Goal: Book appointment/travel/reservation

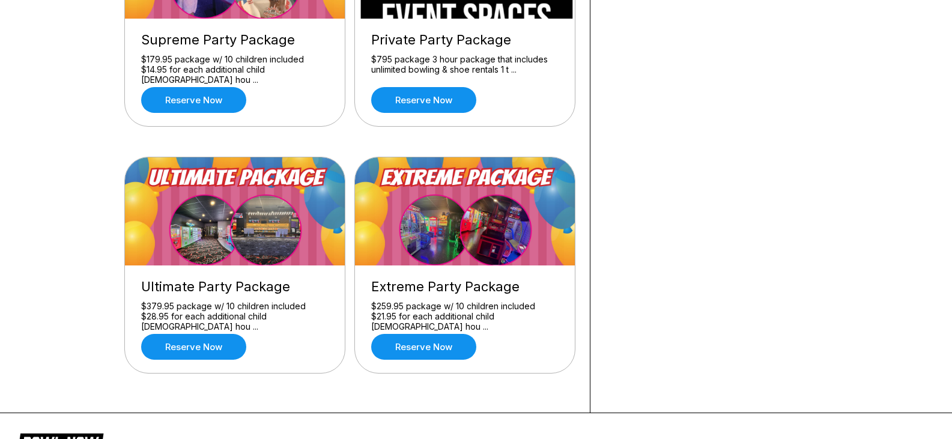
scroll to position [961, 0]
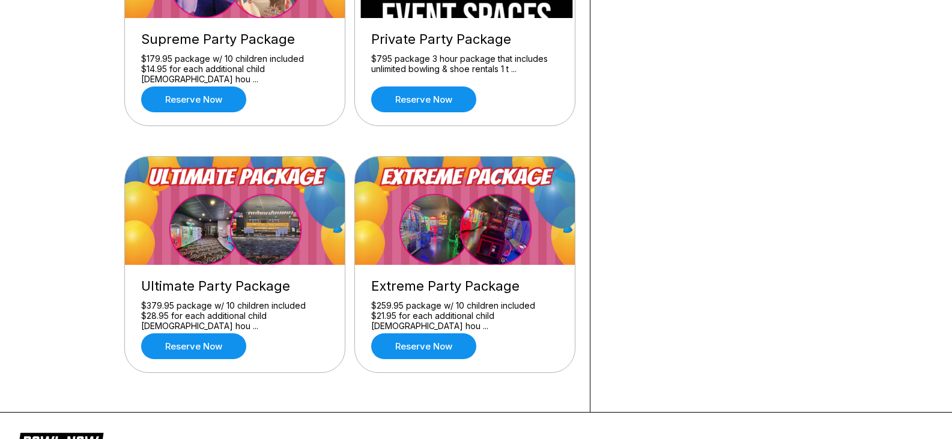
click at [252, 210] on img at bounding box center [235, 211] width 221 height 108
click at [207, 354] on link "Reserve now" at bounding box center [193, 346] width 105 height 26
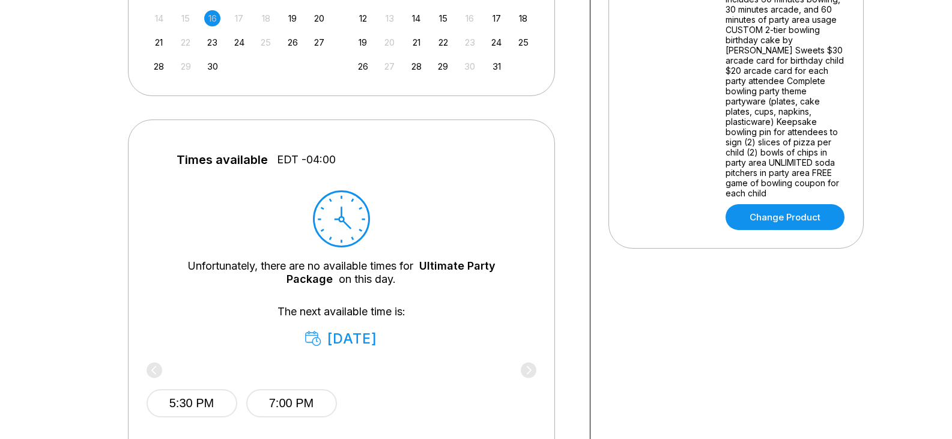
scroll to position [360, 0]
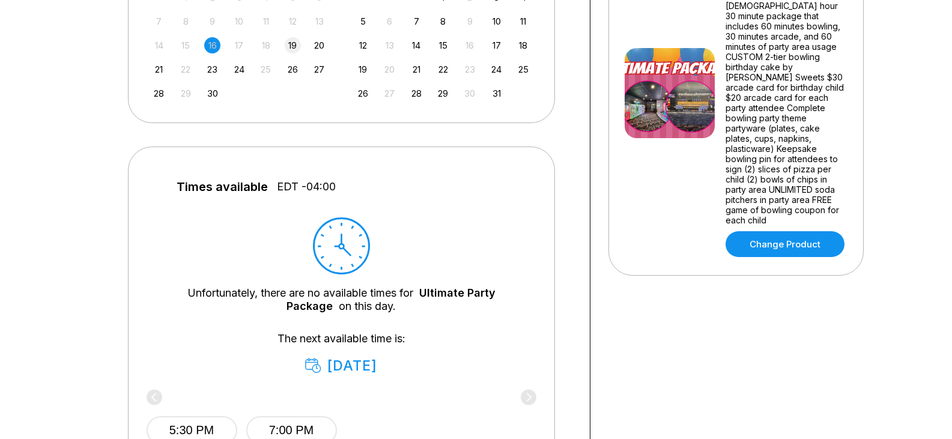
click at [297, 44] on div "19" at bounding box center [293, 45] width 16 height 16
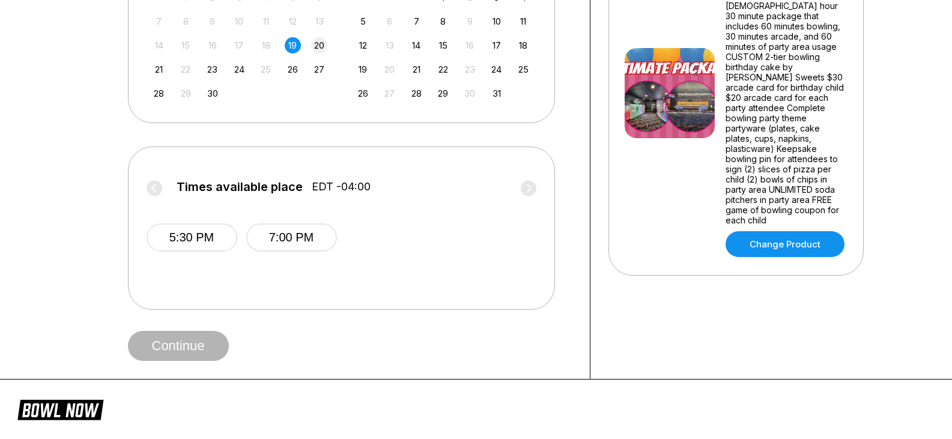
click at [316, 46] on div "20" at bounding box center [319, 45] width 16 height 16
click at [324, 73] on div "27" at bounding box center [319, 69] width 16 height 16
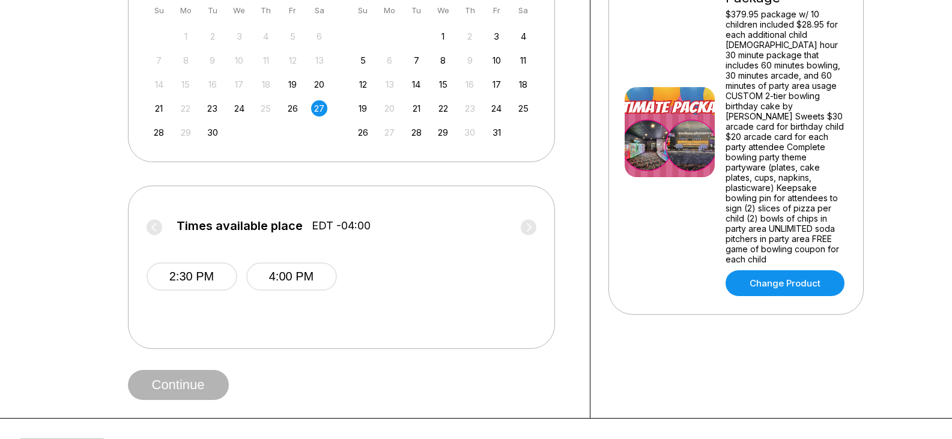
scroll to position [300, 0]
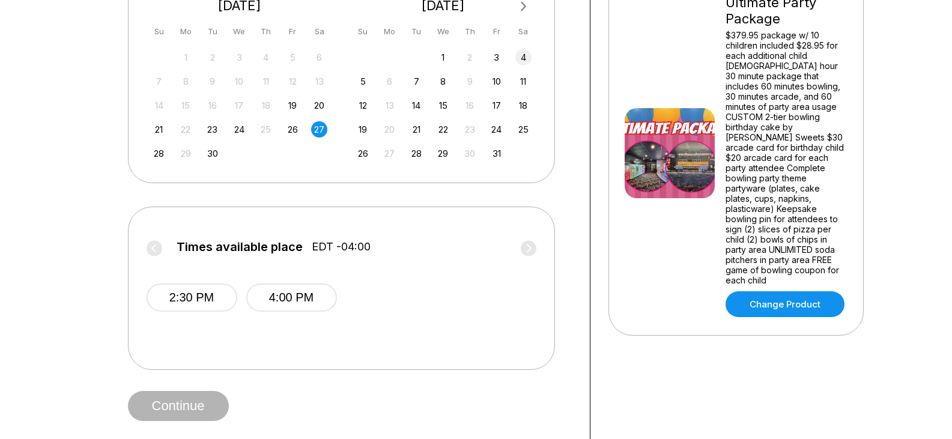
click at [519, 56] on div "4" at bounding box center [523, 57] width 16 height 16
click at [520, 76] on div "11" at bounding box center [523, 81] width 16 height 16
click at [522, 107] on div "18" at bounding box center [523, 105] width 16 height 16
click at [524, 128] on div "25" at bounding box center [523, 129] width 16 height 16
click at [499, 152] on div "31" at bounding box center [496, 153] width 16 height 16
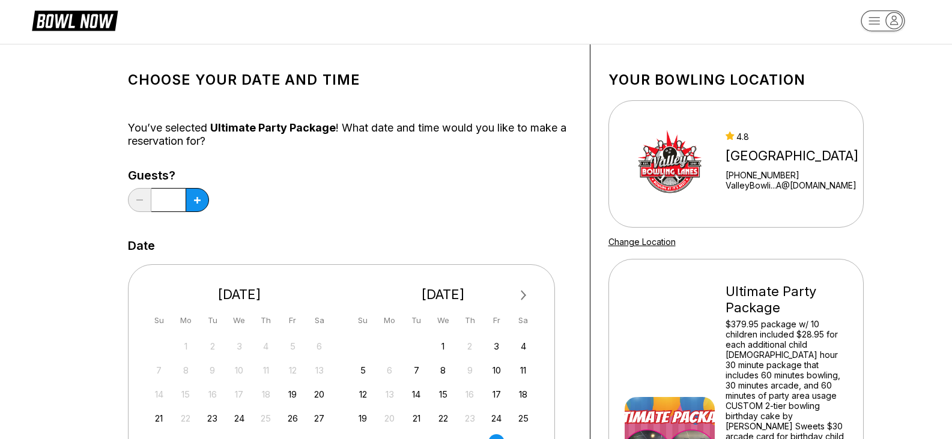
scroll to position [0, 0]
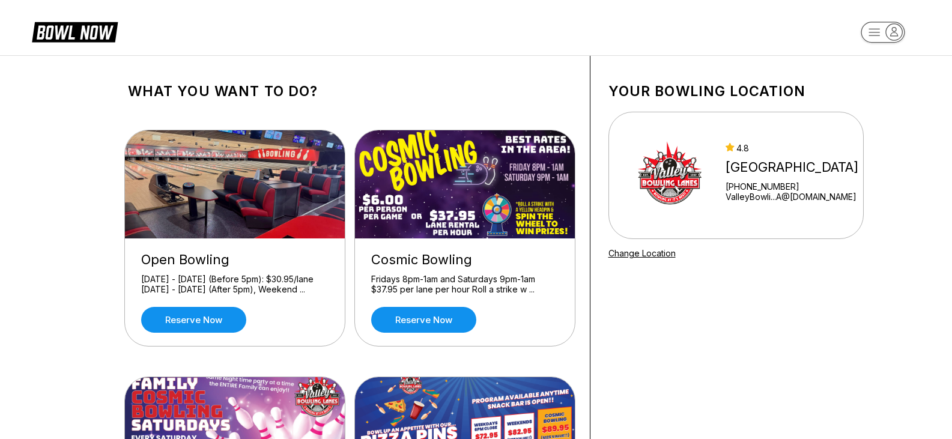
click at [466, 207] on img at bounding box center [465, 184] width 221 height 108
click at [432, 327] on link "Reserve now" at bounding box center [423, 320] width 105 height 26
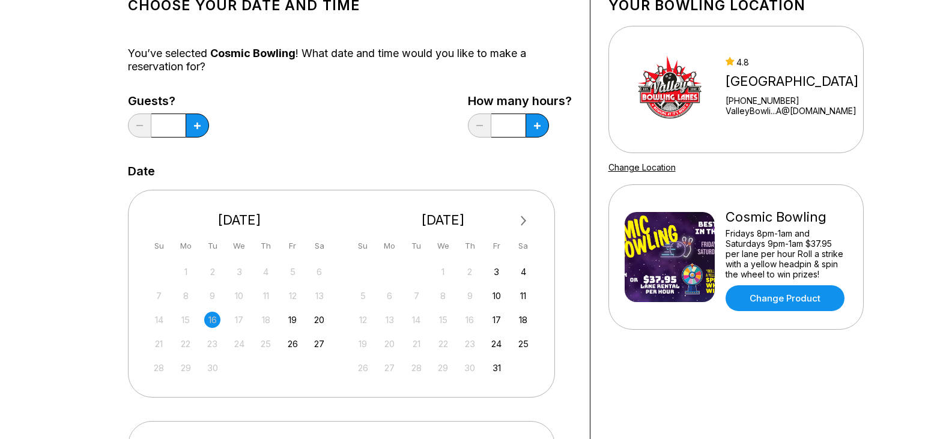
scroll to position [60, 0]
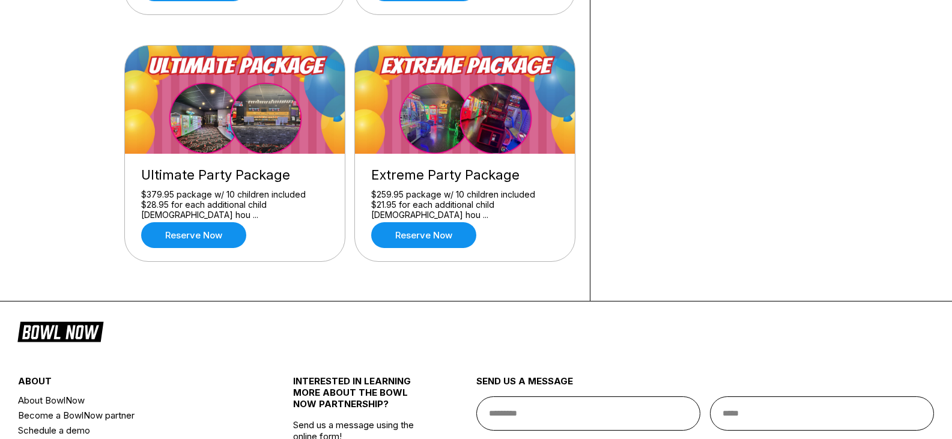
scroll to position [1081, 0]
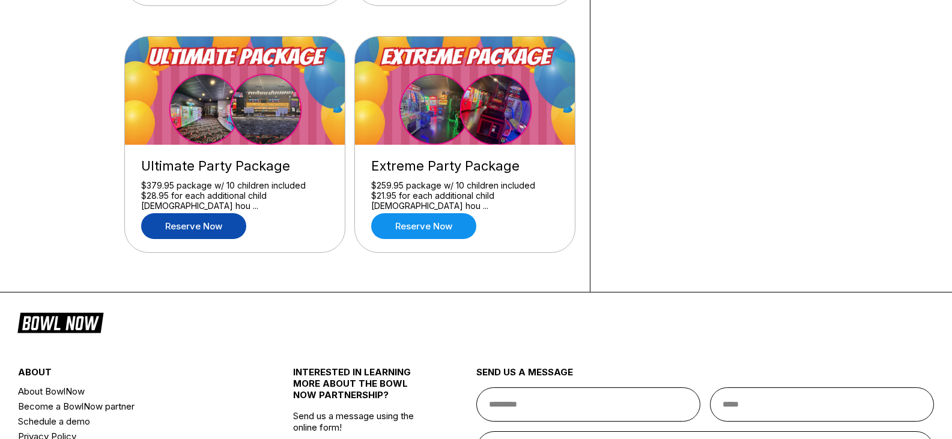
click at [222, 219] on link "Reserve now" at bounding box center [193, 226] width 105 height 26
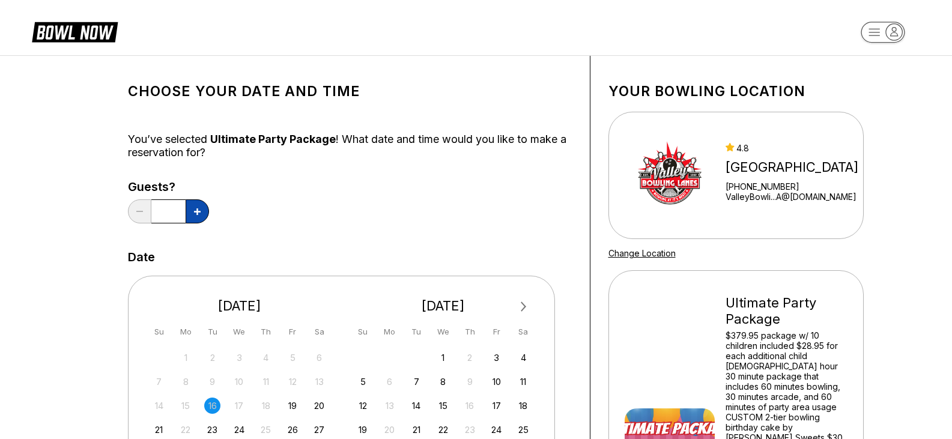
click at [199, 207] on button at bounding box center [197, 211] width 23 height 24
click at [201, 209] on button at bounding box center [197, 211] width 23 height 24
click at [201, 210] on button at bounding box center [197, 211] width 23 height 24
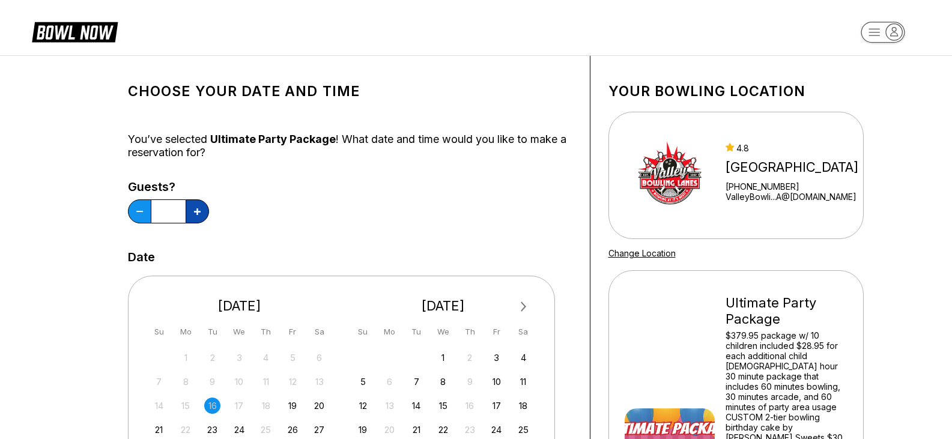
click at [201, 210] on button at bounding box center [197, 211] width 23 height 24
type input "**"
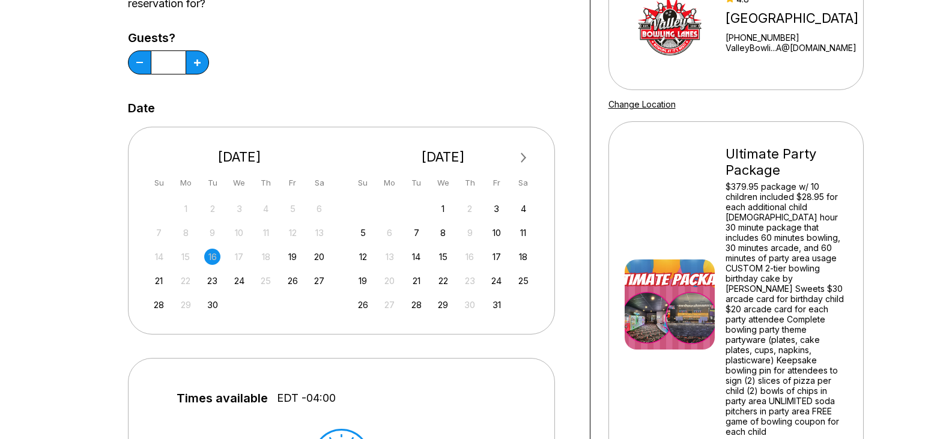
scroll to position [180, 0]
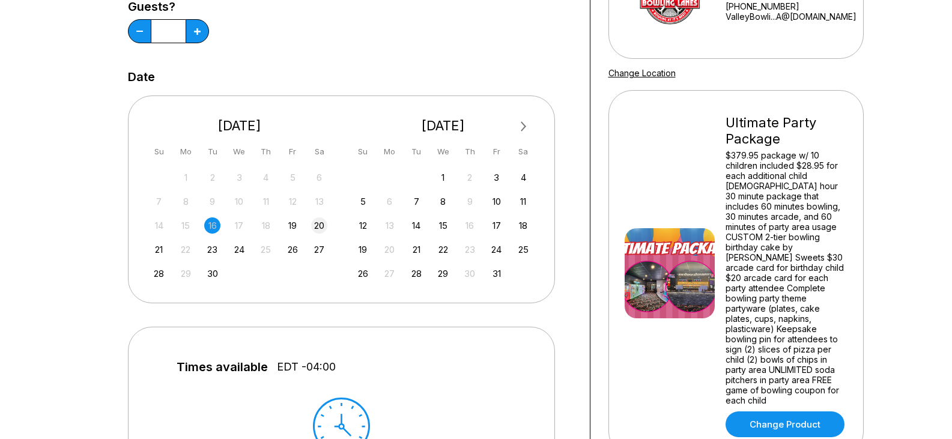
click at [316, 228] on div "20" at bounding box center [319, 225] width 16 height 16
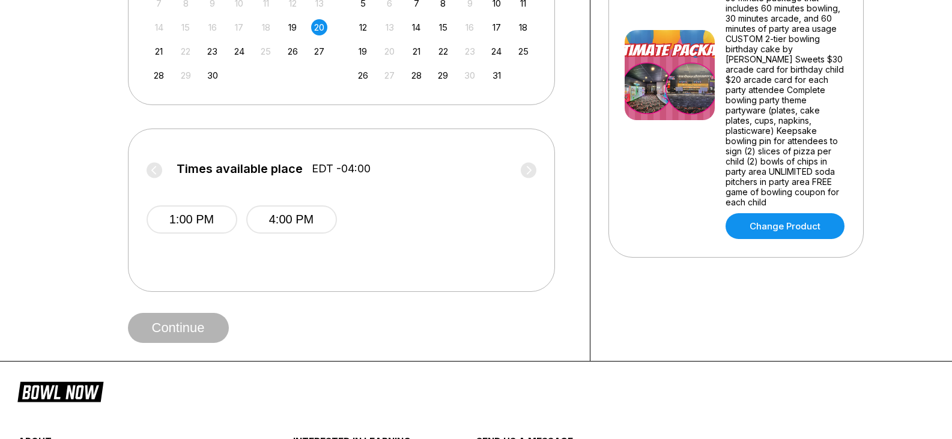
scroll to position [420, 0]
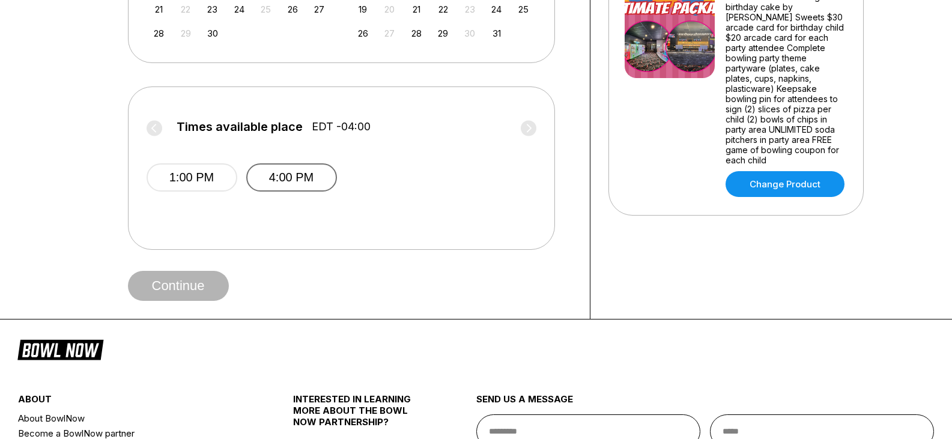
click at [326, 175] on button "4:00 PM" at bounding box center [291, 177] width 91 height 28
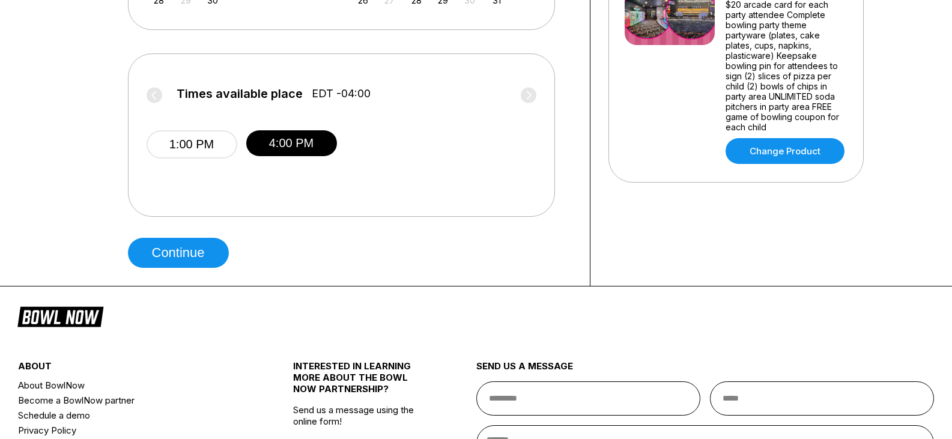
scroll to position [480, 0]
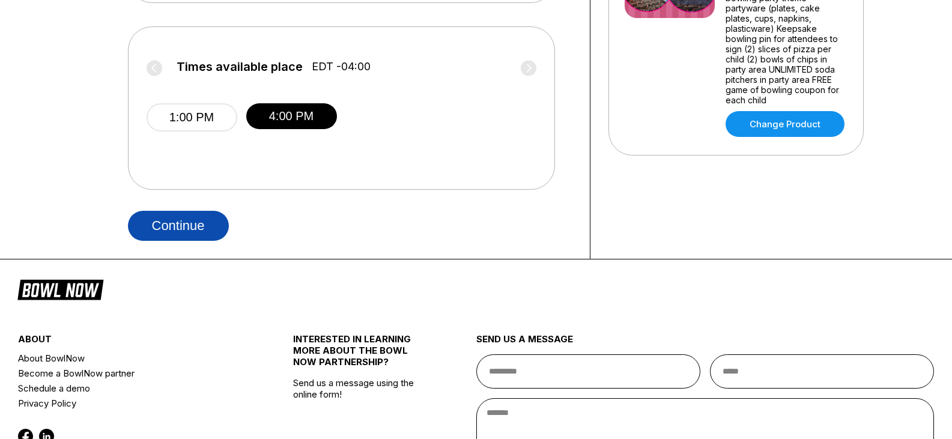
click at [159, 226] on button "Continue" at bounding box center [178, 226] width 101 height 30
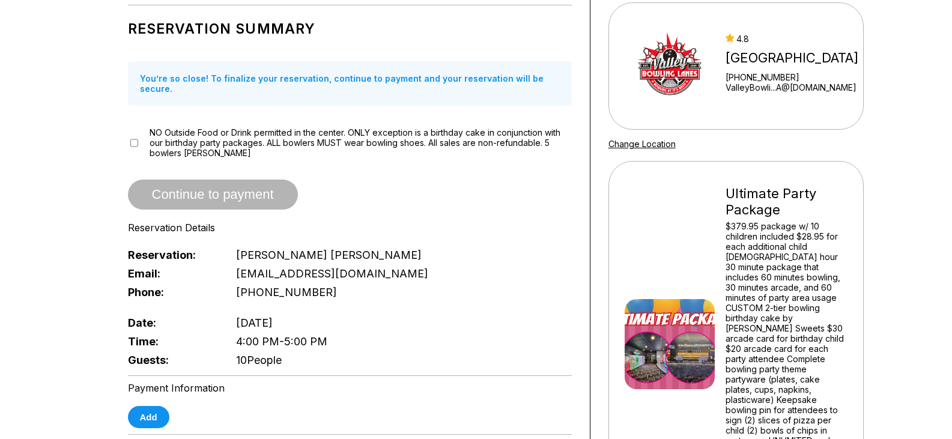
scroll to position [120, 0]
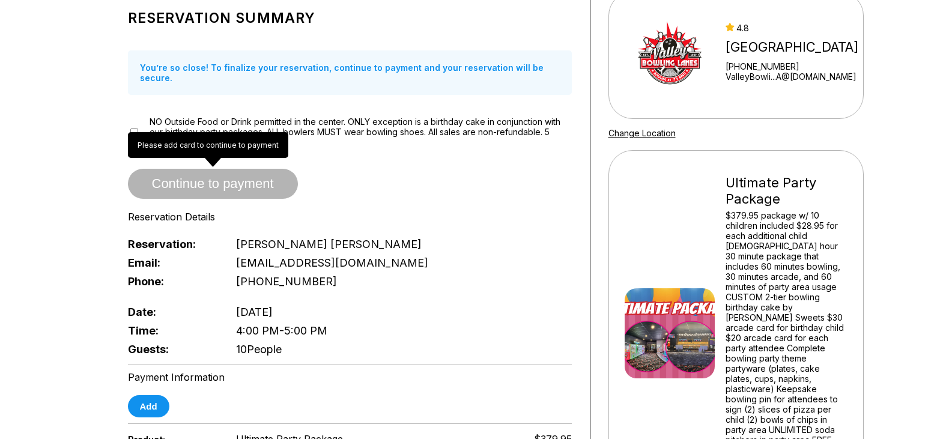
click at [237, 178] on span "Continue to payment" at bounding box center [213, 184] width 170 height 12
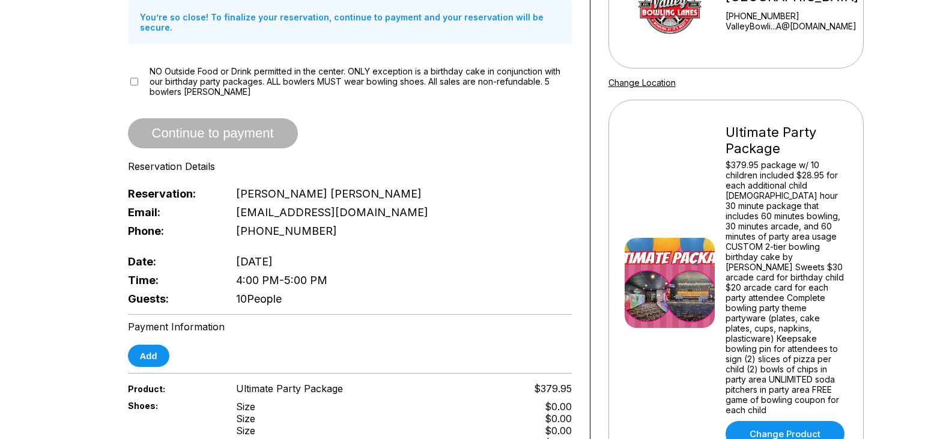
scroll to position [240, 0]
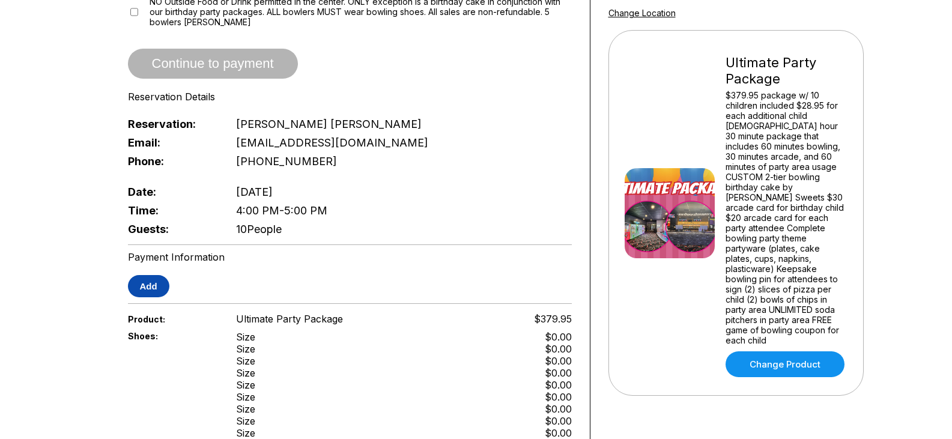
click at [149, 277] on button "Add" at bounding box center [148, 286] width 41 height 22
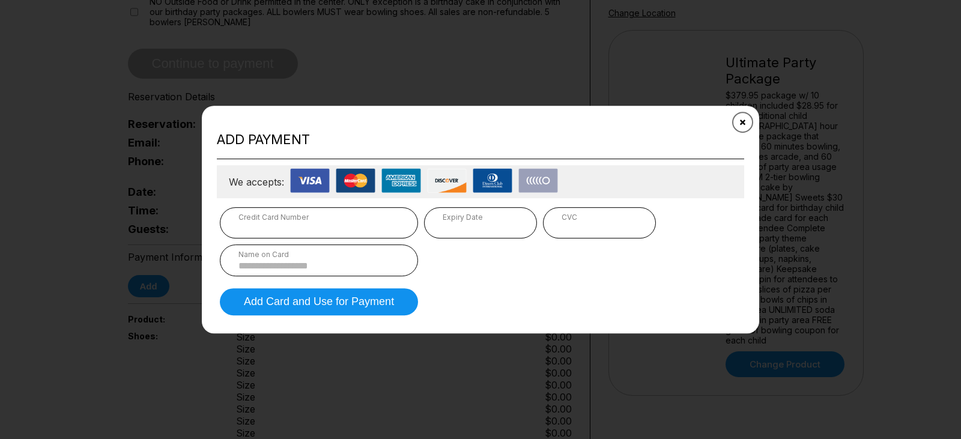
click at [748, 121] on button "Close" at bounding box center [742, 121] width 29 height 29
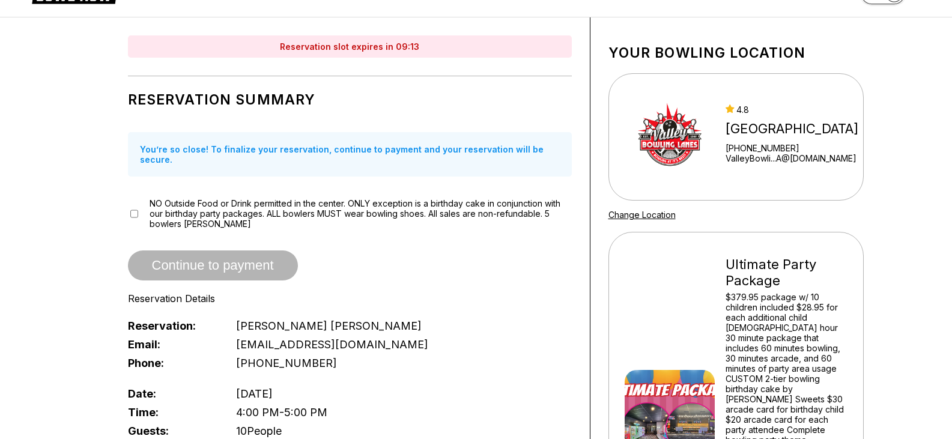
scroll to position [0, 0]
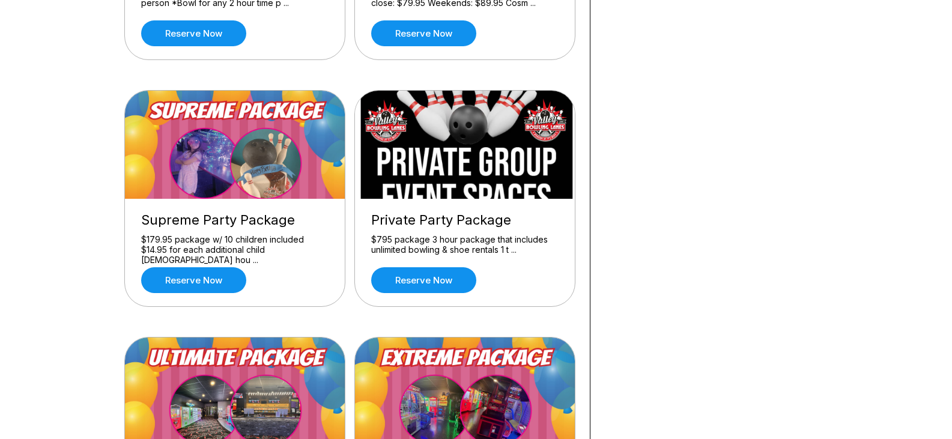
scroll to position [780, 0]
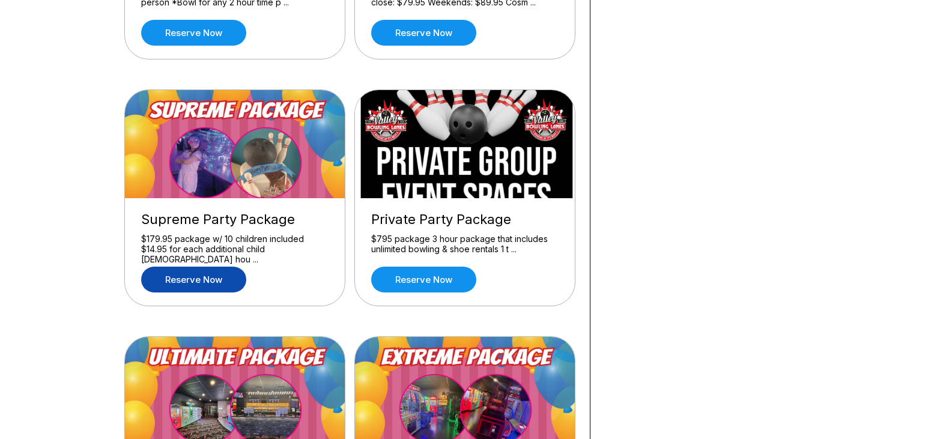
click at [210, 286] on link "Reserve now" at bounding box center [193, 280] width 105 height 26
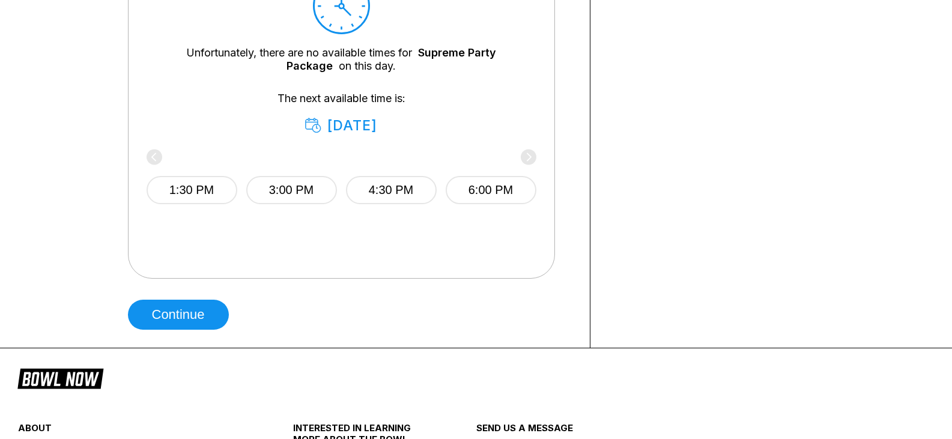
scroll to position [660, 0]
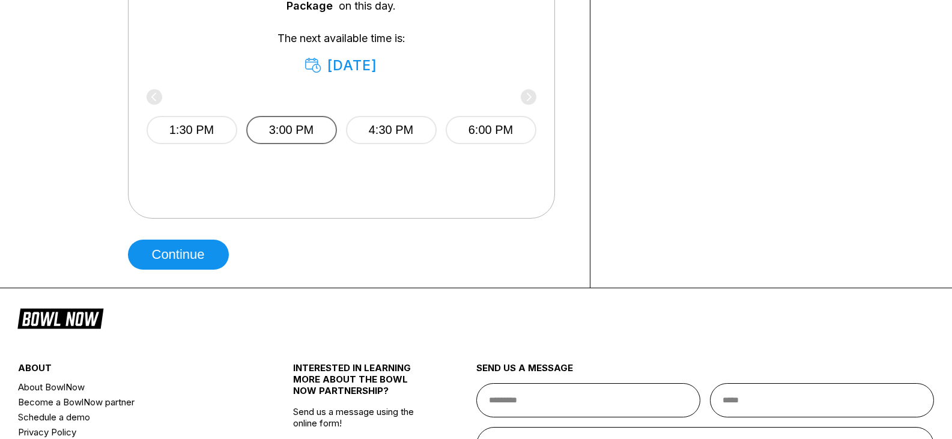
click at [255, 127] on button "3:00 PM" at bounding box center [291, 130] width 91 height 28
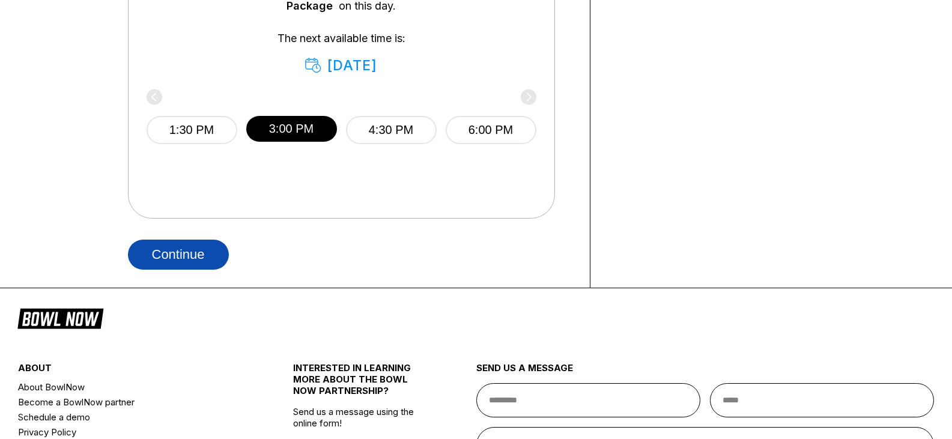
click at [195, 250] on button "Continue" at bounding box center [178, 255] width 101 height 30
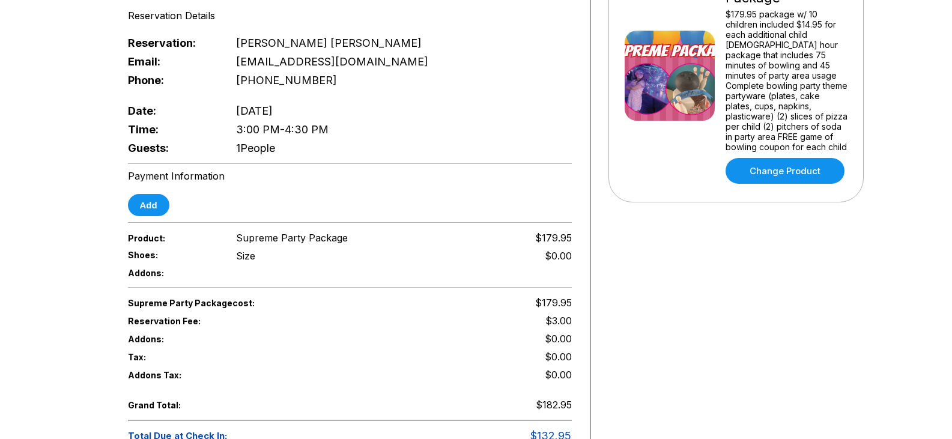
scroll to position [300, 0]
